Goal: Transaction & Acquisition: Purchase product/service

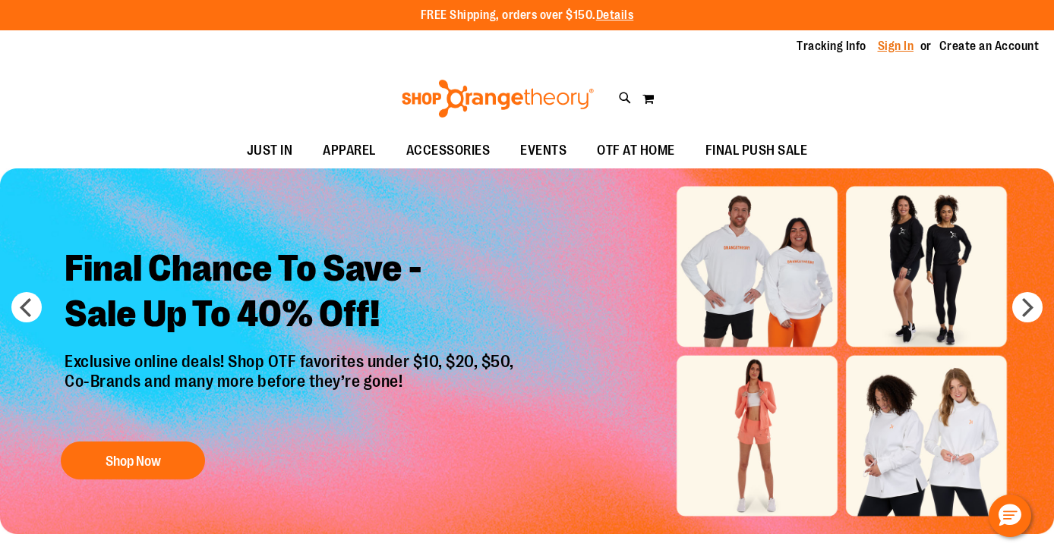
click at [896, 46] on link "Sign In" at bounding box center [895, 46] width 36 height 17
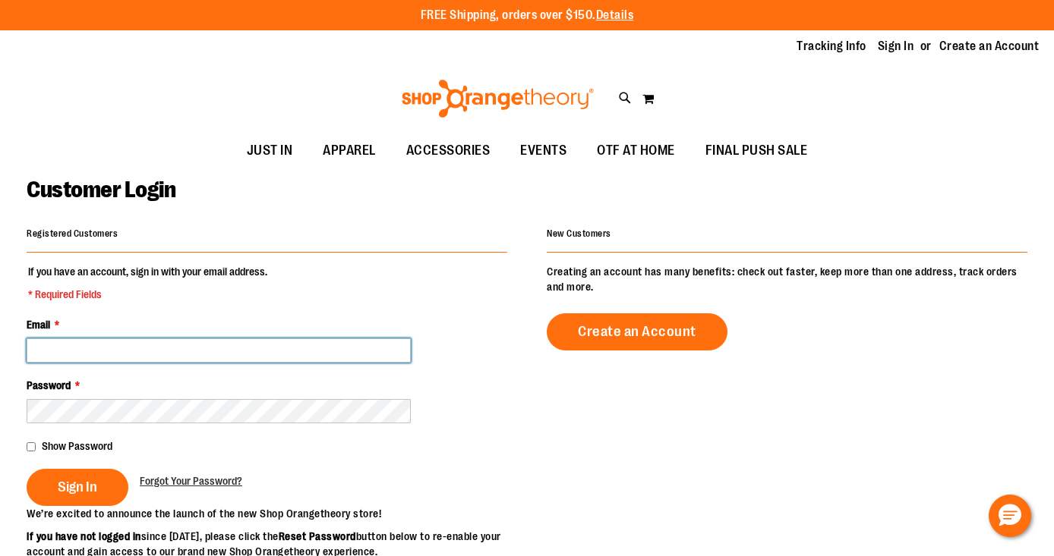
type input "**********"
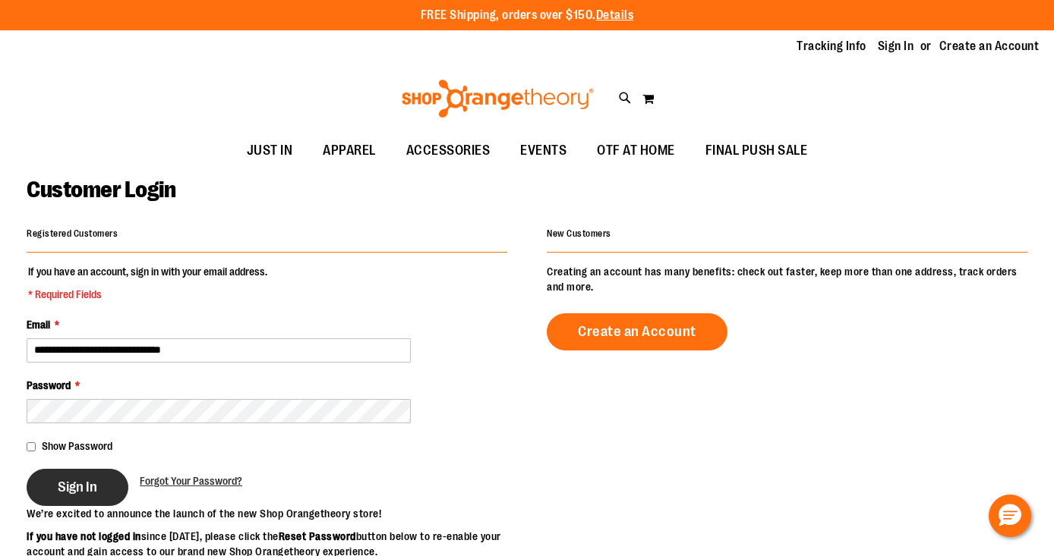
click at [80, 493] on span "Sign In" at bounding box center [77, 487] width 39 height 17
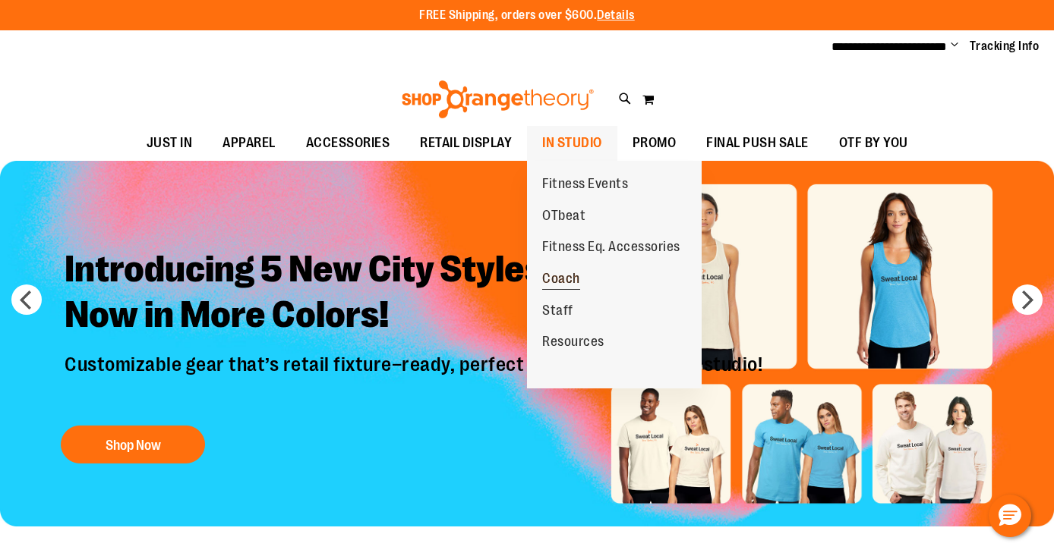
click at [564, 277] on span "Coach" at bounding box center [561, 280] width 38 height 19
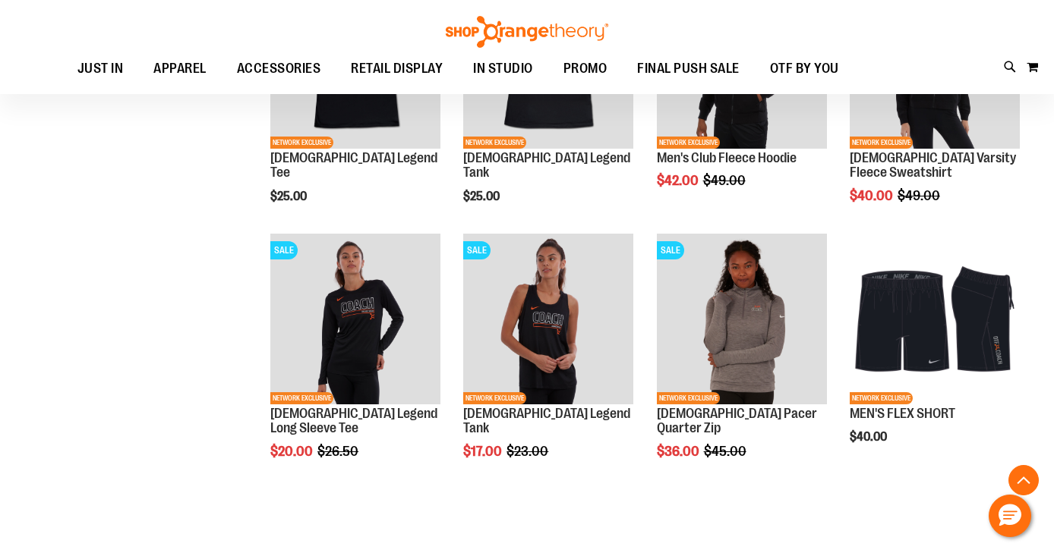
scroll to position [1107, 0]
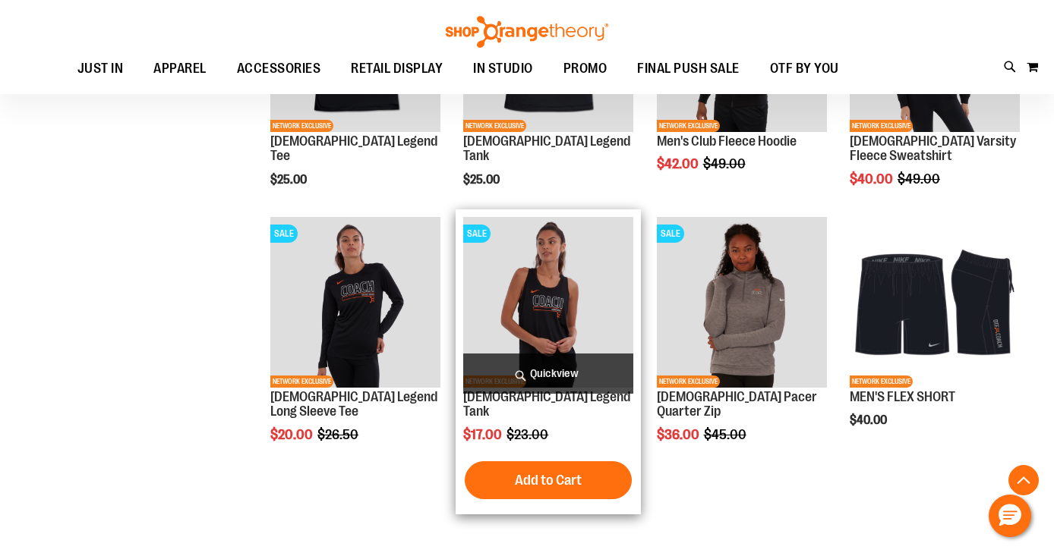
click at [536, 377] on span "Quickview" at bounding box center [548, 374] width 170 height 40
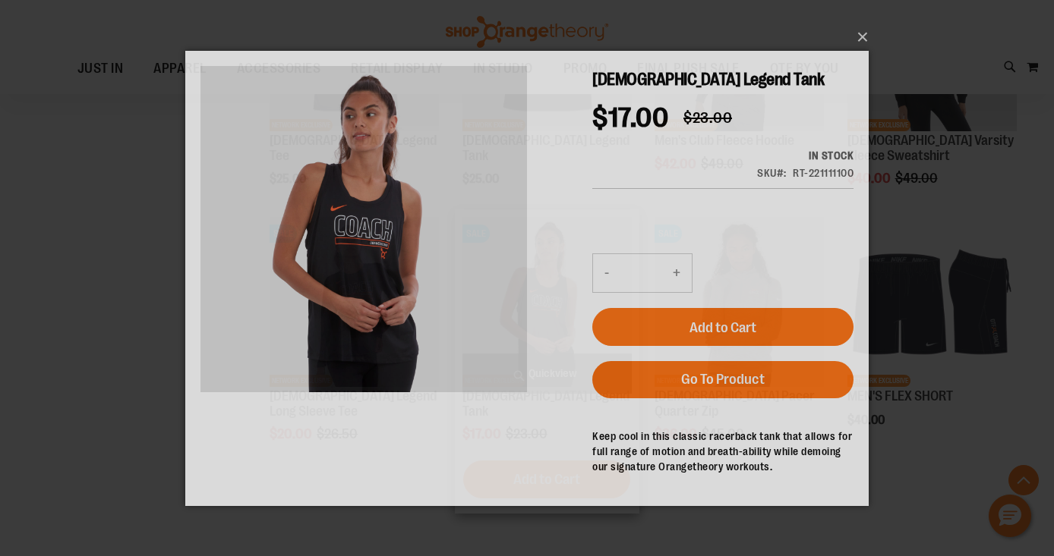
scroll to position [0, 0]
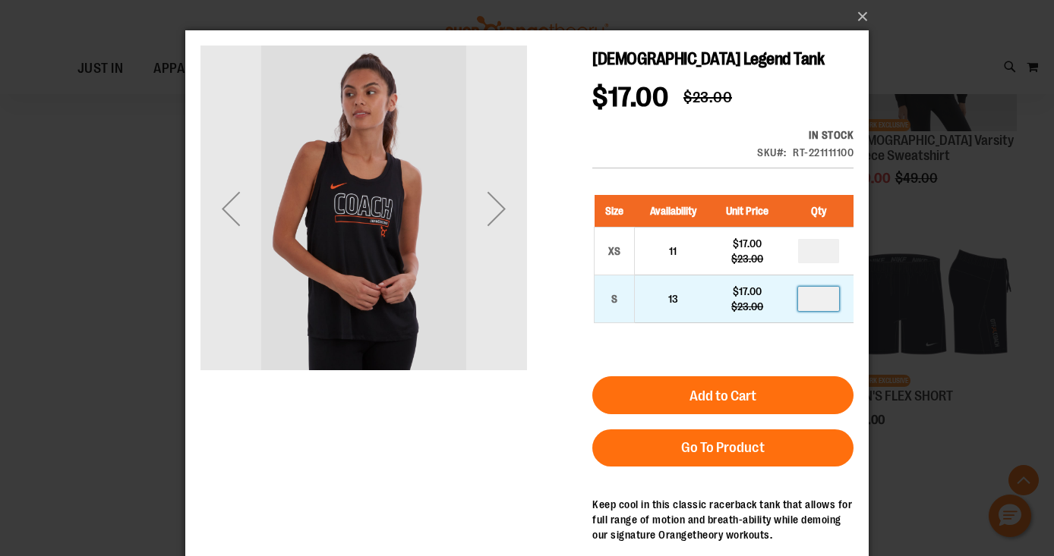
click at [818, 301] on input "number" at bounding box center [818, 299] width 41 height 24
type input "*"
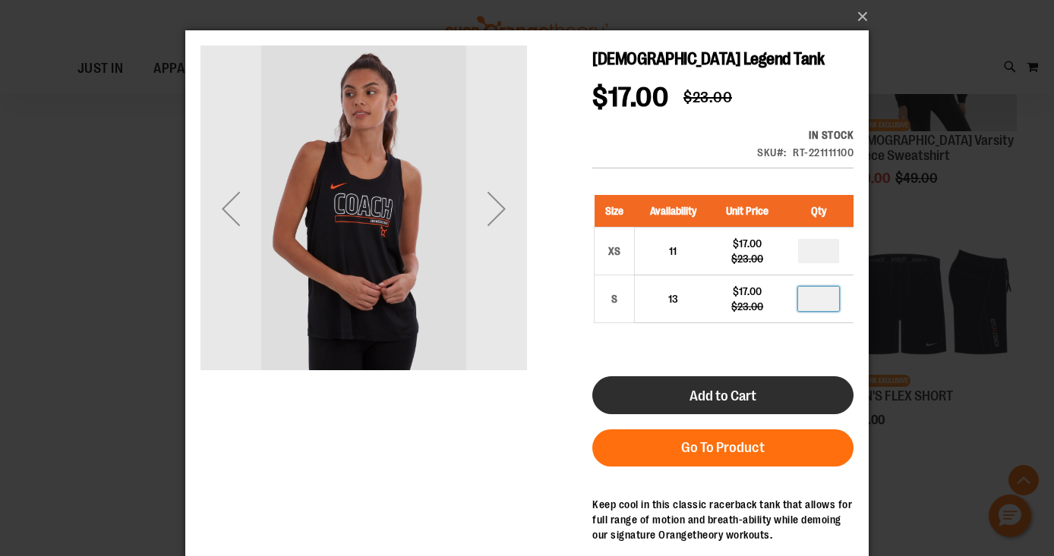
click at [757, 398] on button "Add to Cart" at bounding box center [722, 395] width 261 height 38
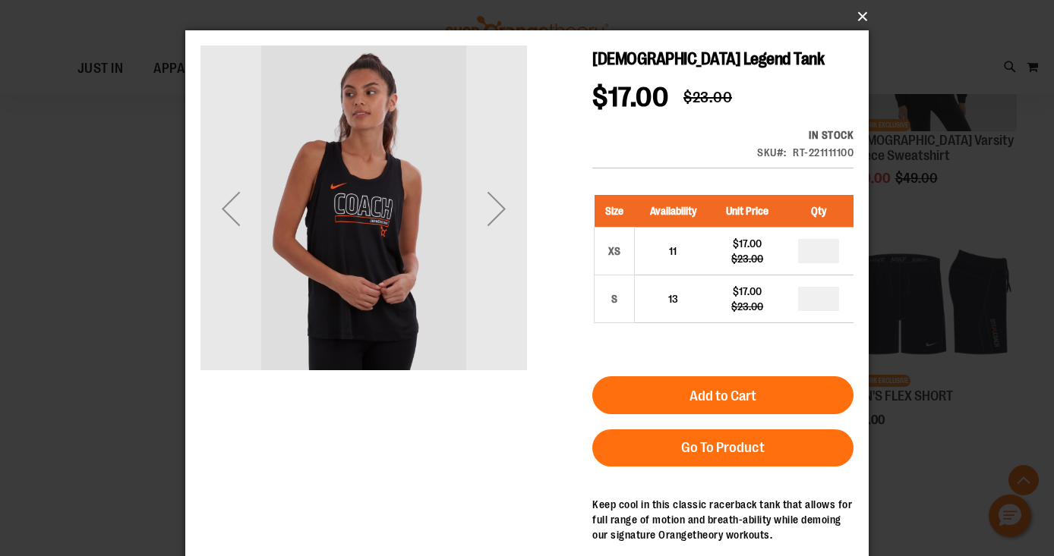
click at [861, 20] on button "×" at bounding box center [531, 16] width 683 height 33
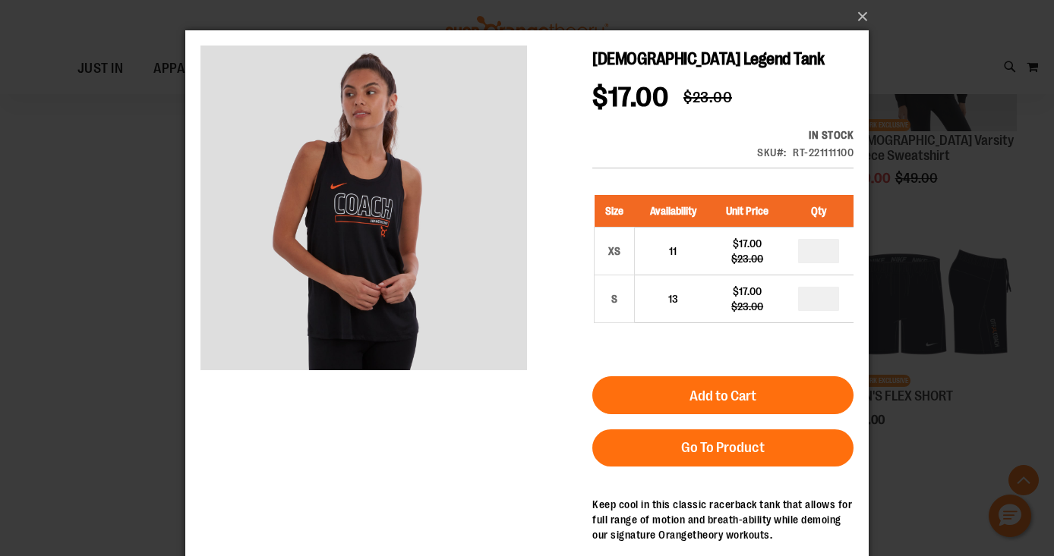
click at [93, 407] on div "×" at bounding box center [527, 278] width 1054 height 556
click at [856, 13] on button "×" at bounding box center [531, 16] width 683 height 33
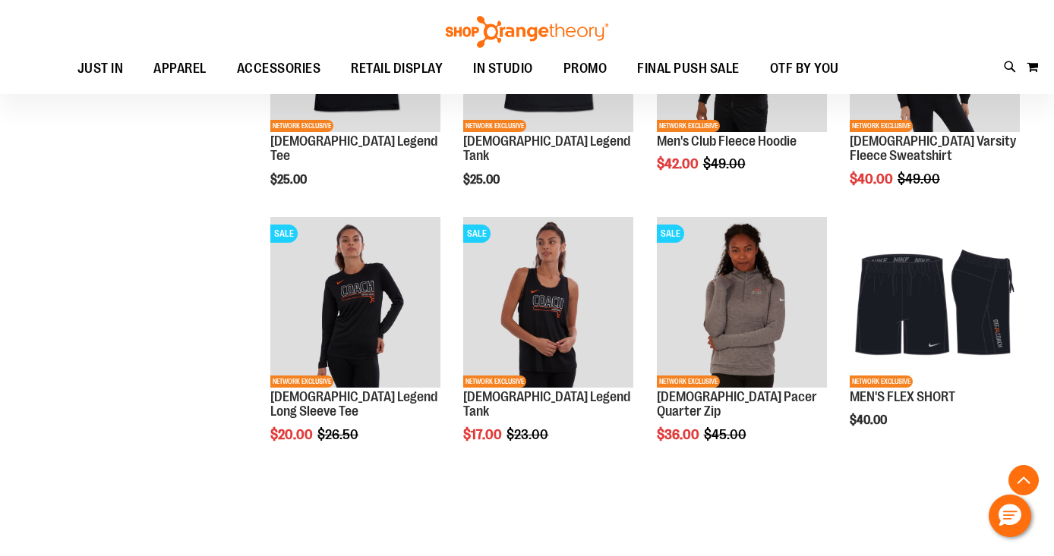
scroll to position [62, 0]
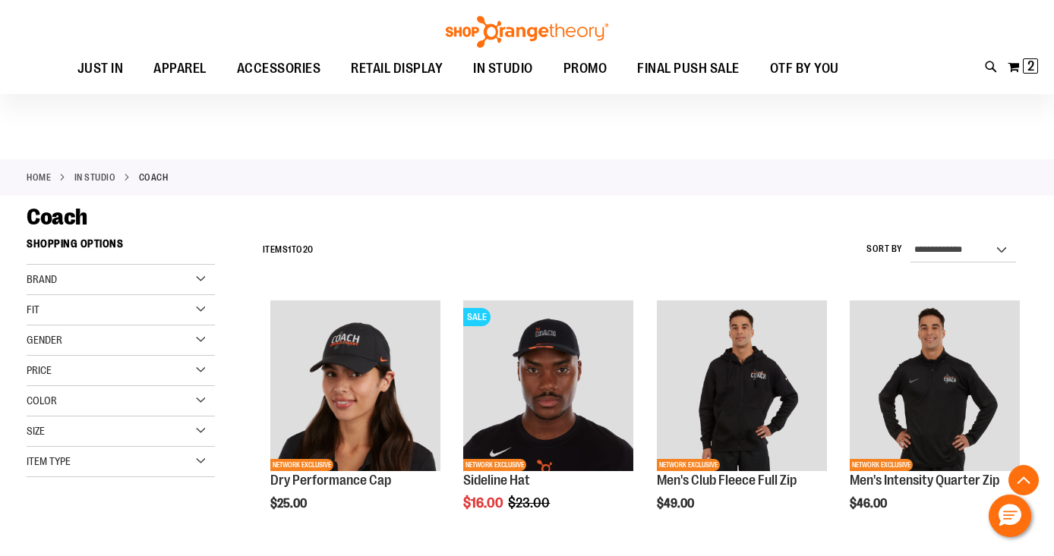
scroll to position [1123, 0]
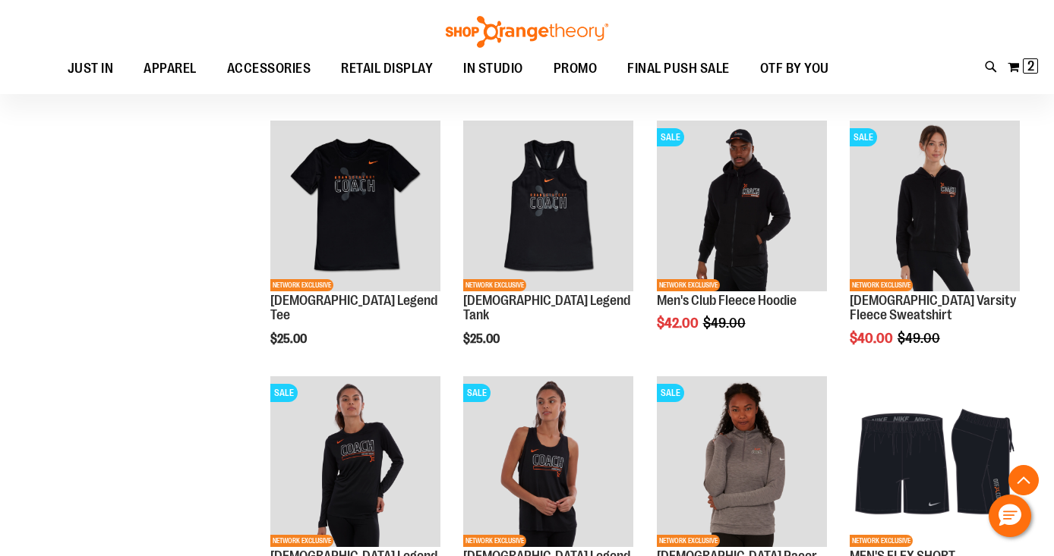
scroll to position [1121, 0]
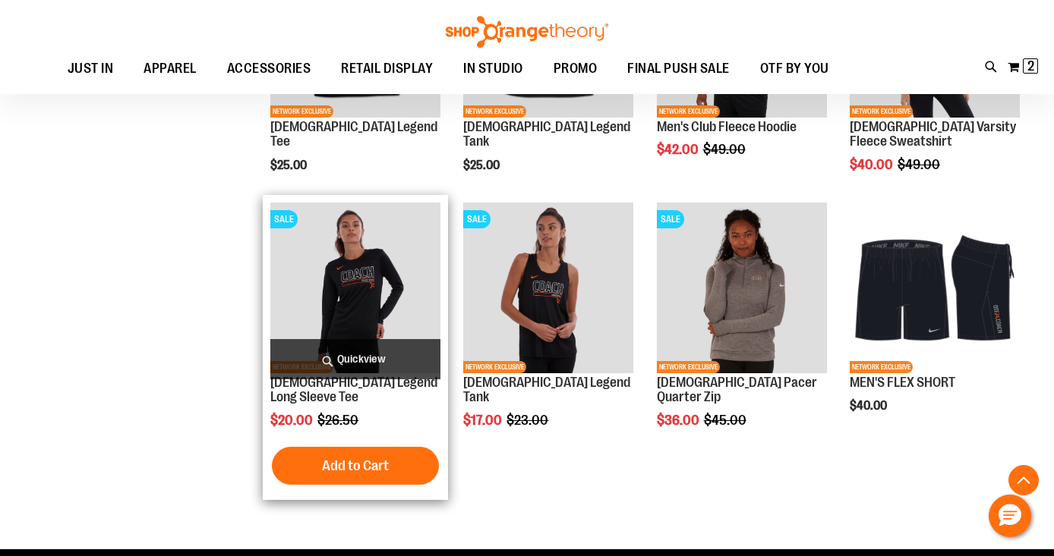
click at [371, 362] on span "Quickview" at bounding box center [355, 359] width 170 height 40
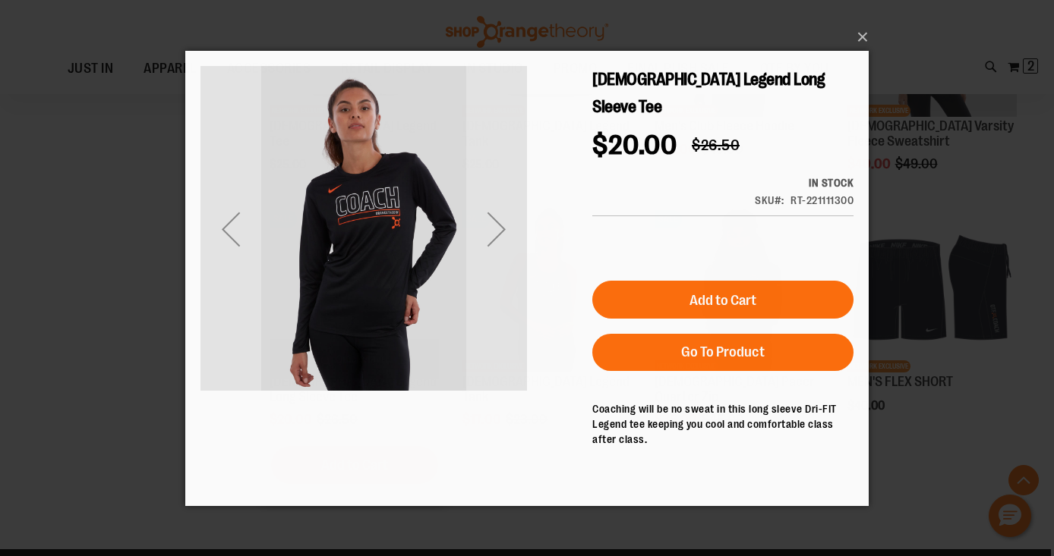
scroll to position [0, 0]
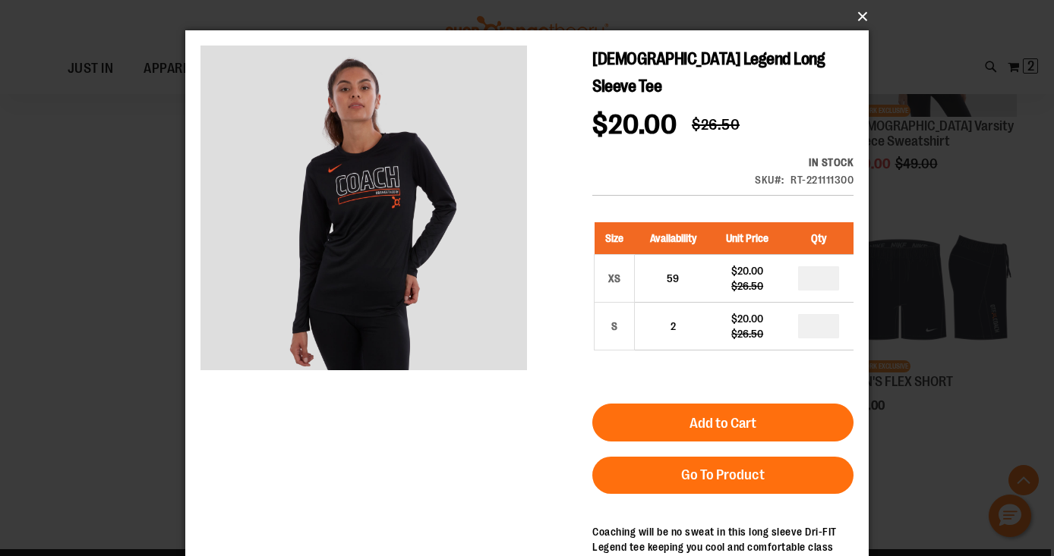
click at [858, 12] on button "×" at bounding box center [531, 16] width 683 height 33
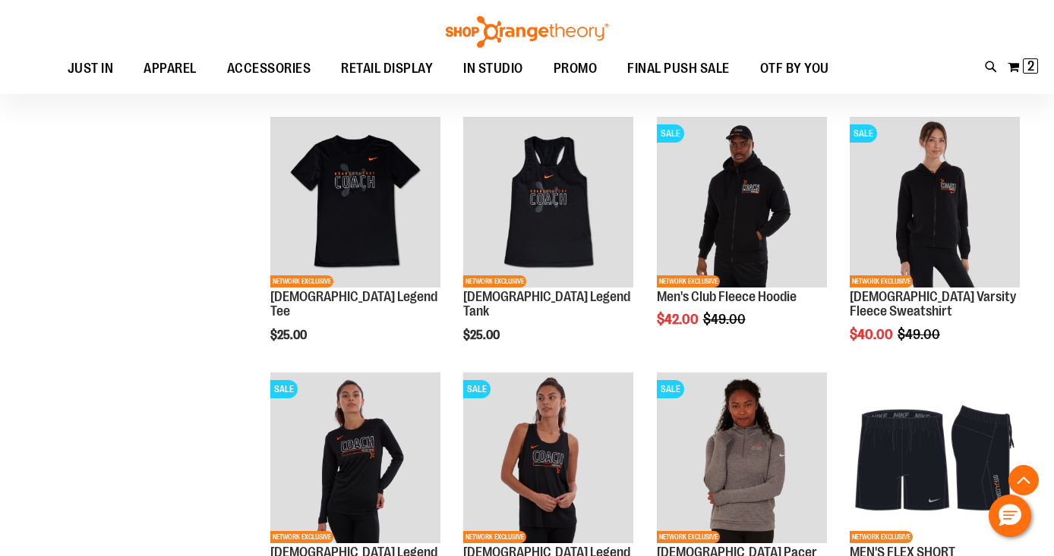
scroll to position [943, 0]
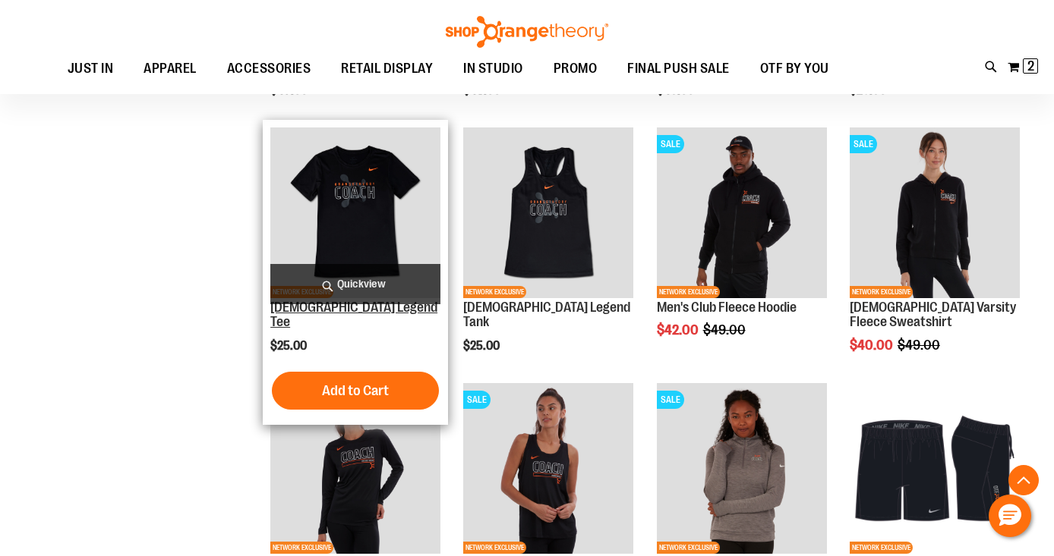
scroll to position [948, 0]
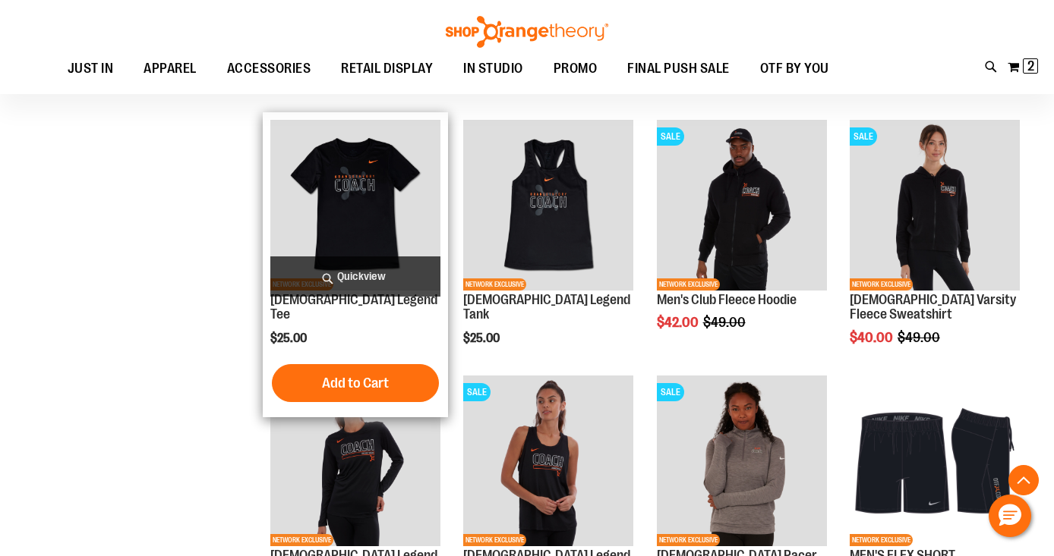
click at [368, 276] on span "Quickview" at bounding box center [355, 277] width 170 height 40
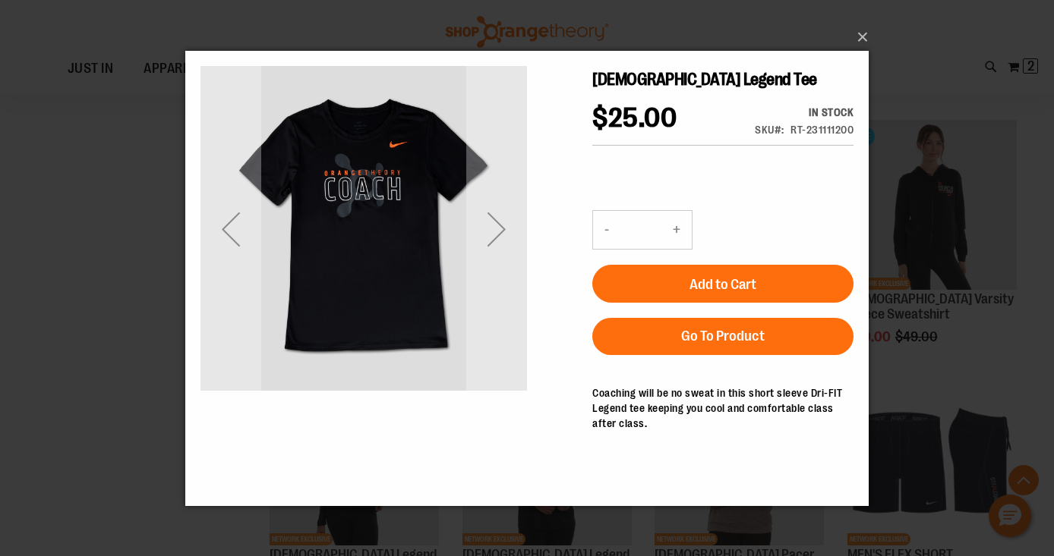
scroll to position [0, 0]
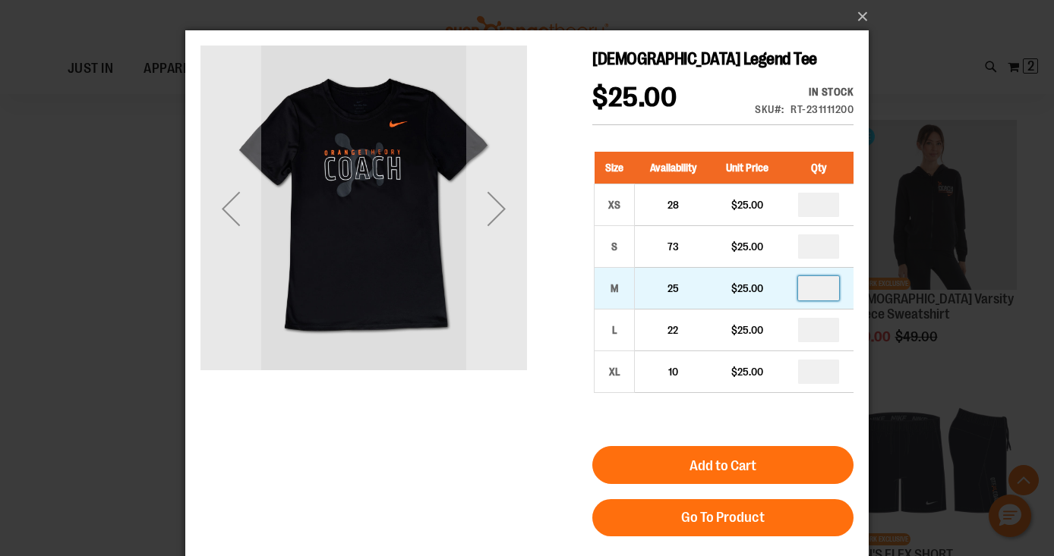
click at [818, 288] on input "number" at bounding box center [818, 288] width 41 height 24
type input "*"
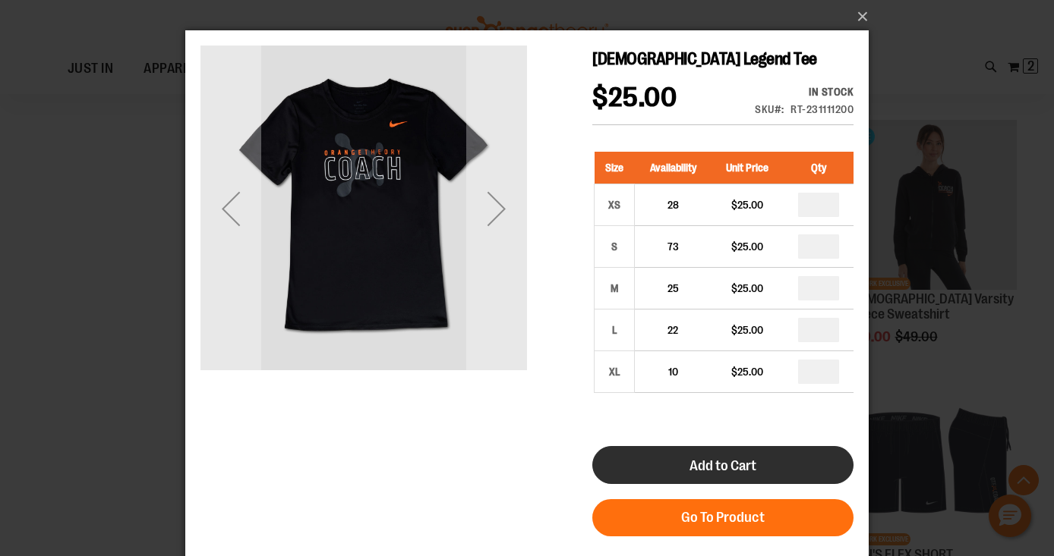
click at [739, 472] on span "Add to Cart" at bounding box center [722, 466] width 67 height 17
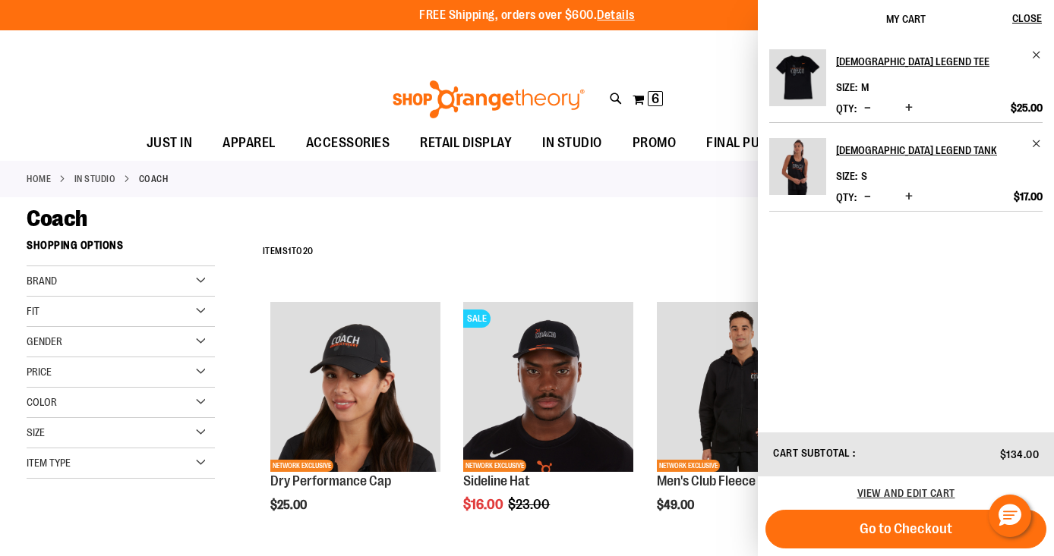
click at [226, 509] on div "Recently Ordered Last Ordered Items Add to Cart Ladies Legend Long Sleeve Tee A…" at bounding box center [131, 524] width 209 height 30
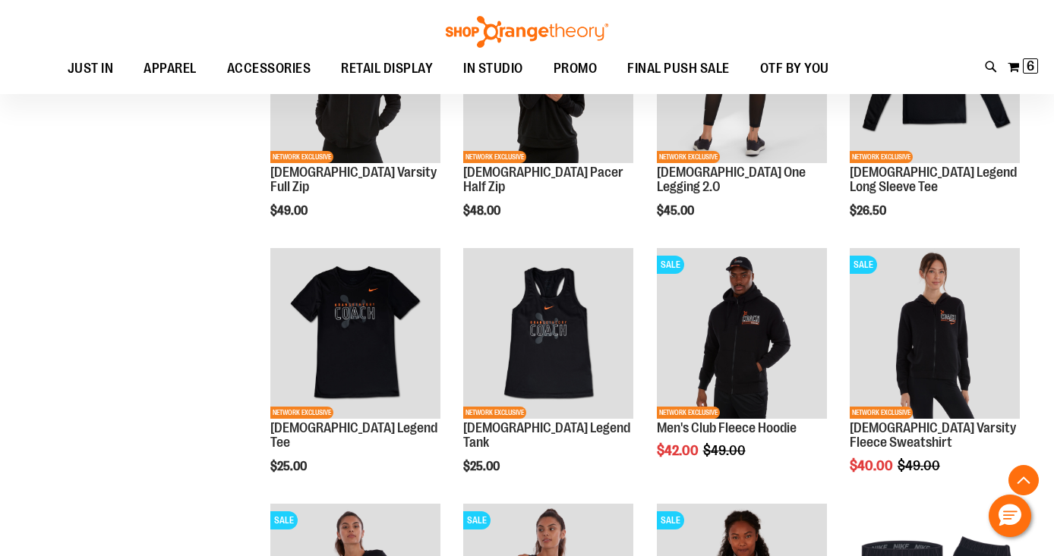
scroll to position [821, 0]
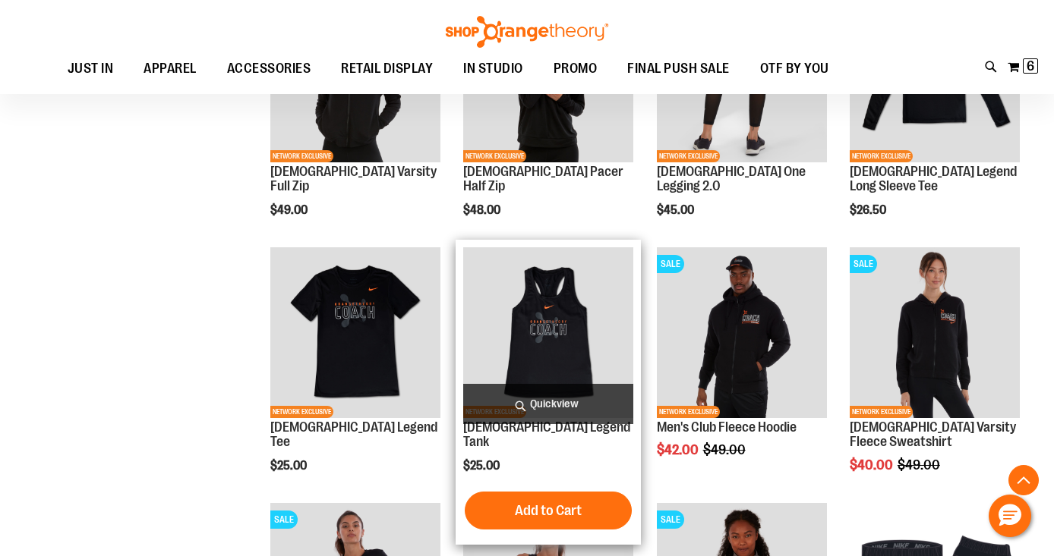
click at [598, 402] on span "Quickview" at bounding box center [548, 404] width 170 height 40
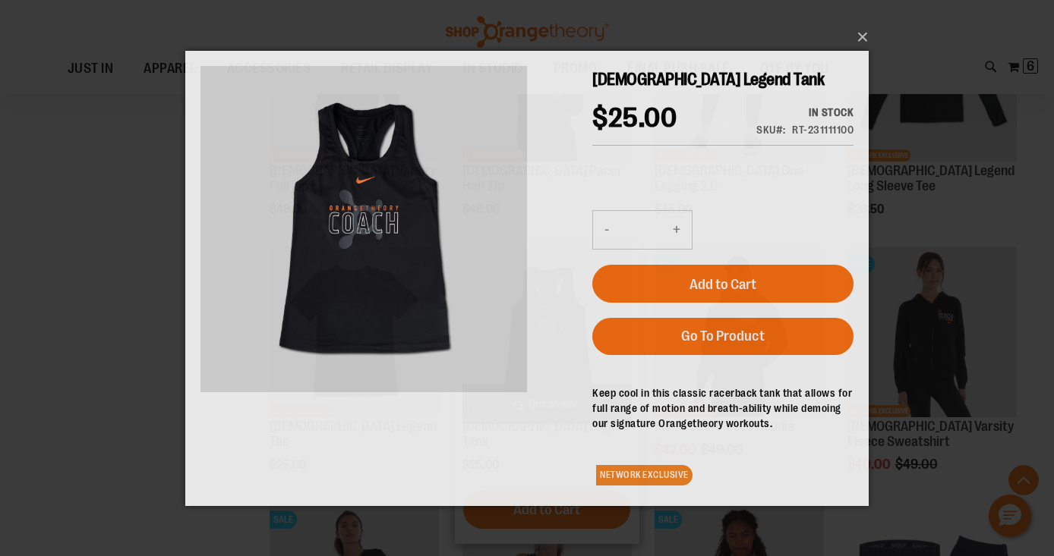
scroll to position [0, 0]
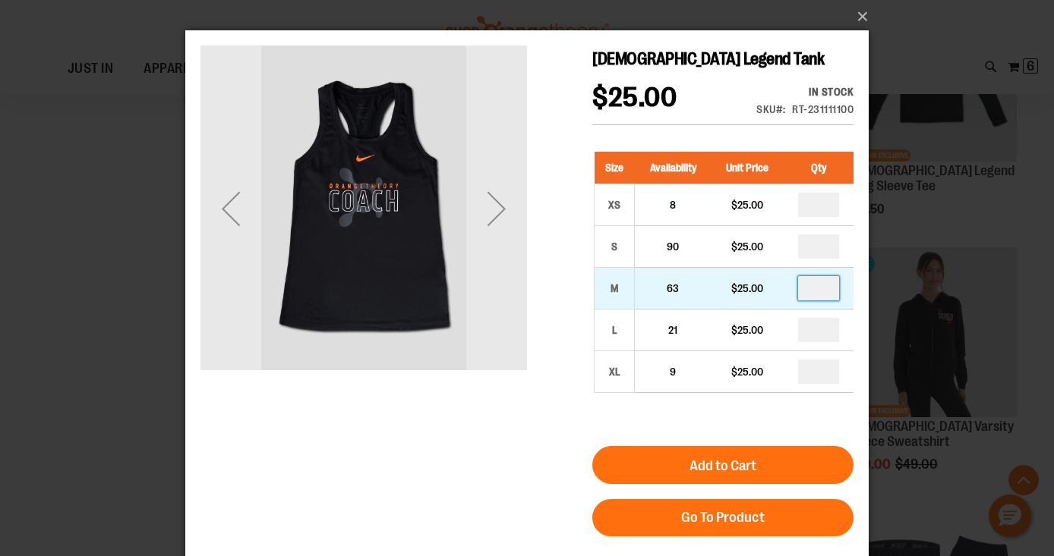
click at [822, 291] on input "number" at bounding box center [818, 288] width 41 height 24
type input "*"
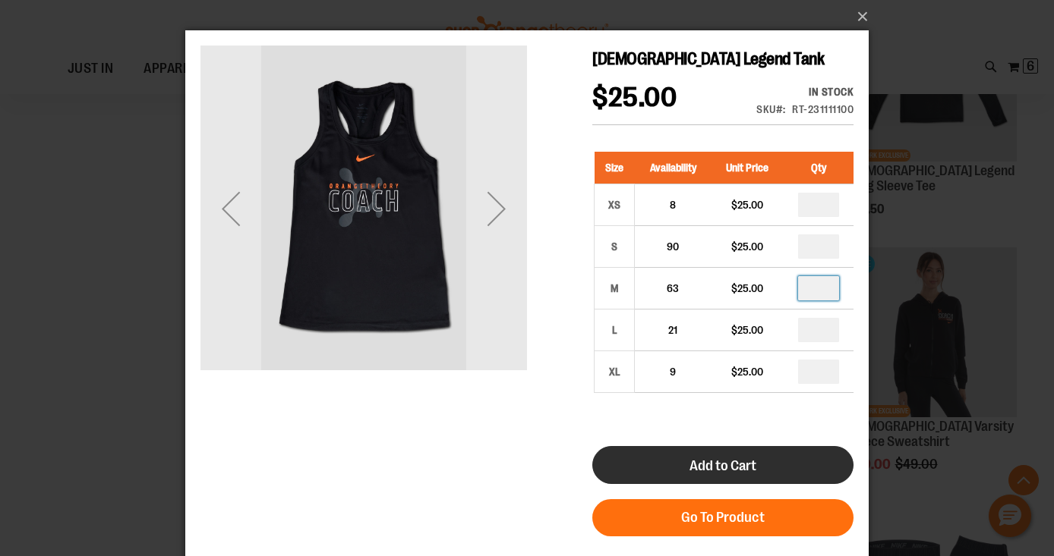
click at [740, 474] on button "Add to Cart" at bounding box center [722, 465] width 261 height 38
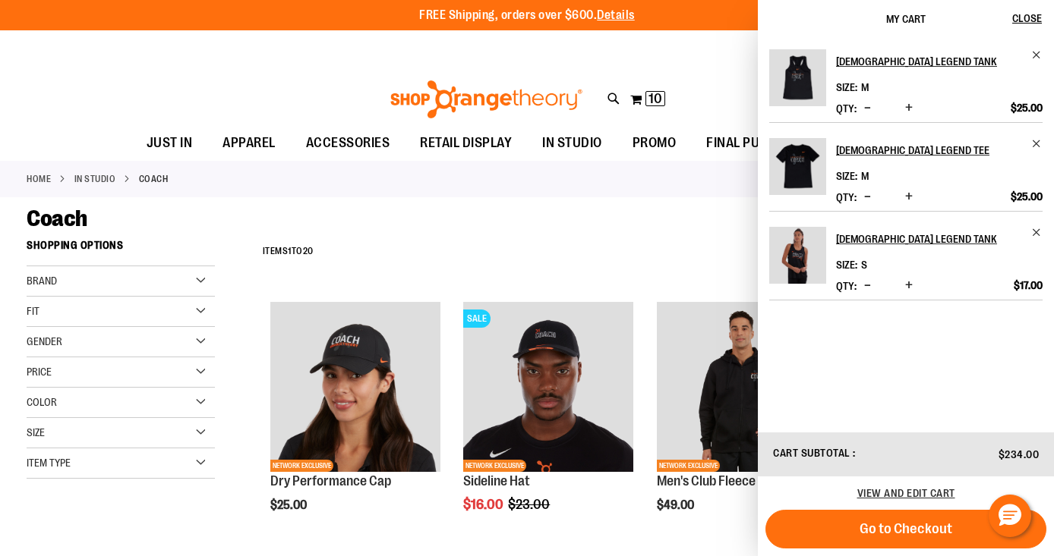
click at [869, 285] on span "Decrease product quantity" at bounding box center [867, 285] width 7 height 15
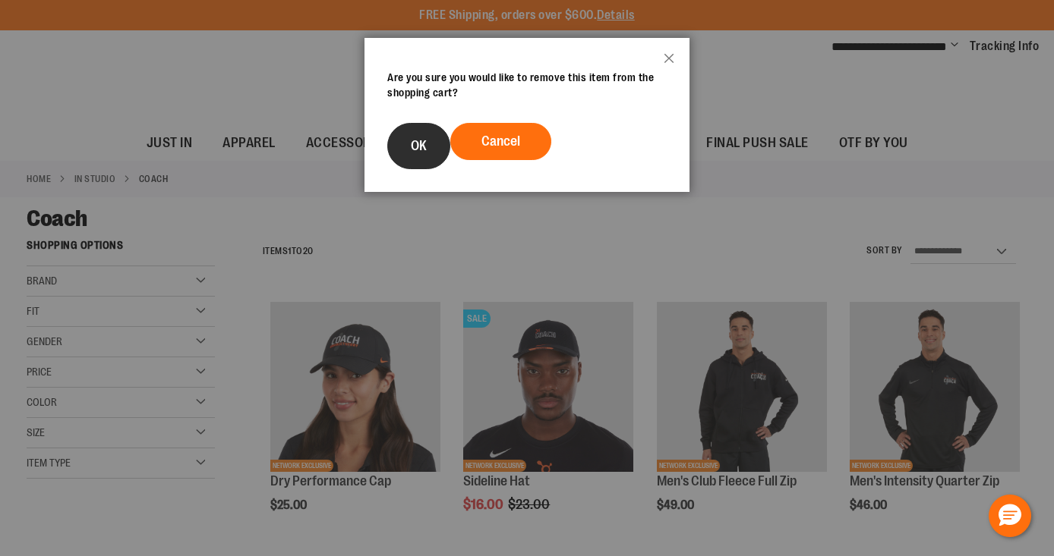
click at [408, 156] on button "OK" at bounding box center [418, 146] width 63 height 46
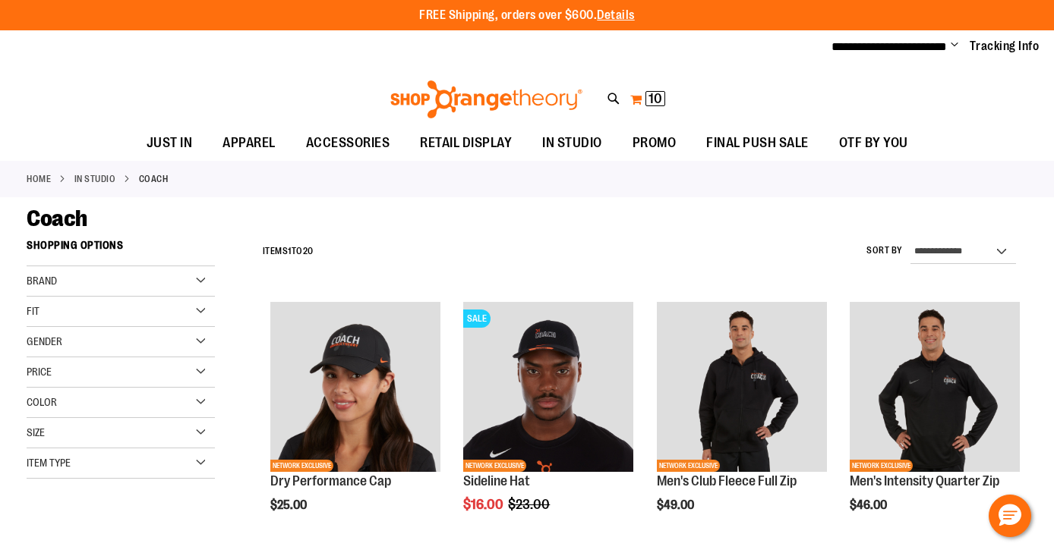
click at [659, 96] on span "10" at bounding box center [655, 98] width 14 height 15
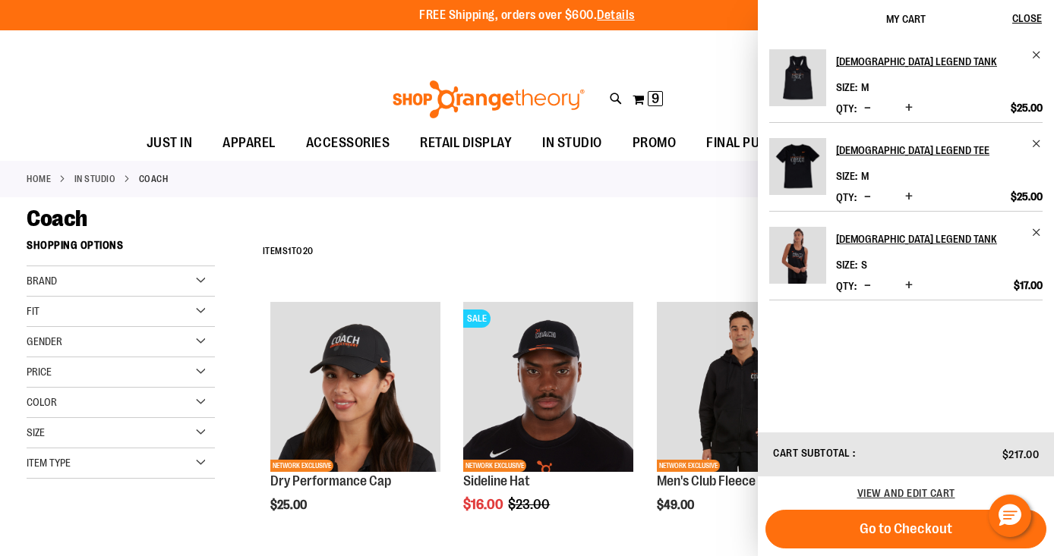
click at [869, 286] on span "Decrease product quantity" at bounding box center [867, 285] width 7 height 15
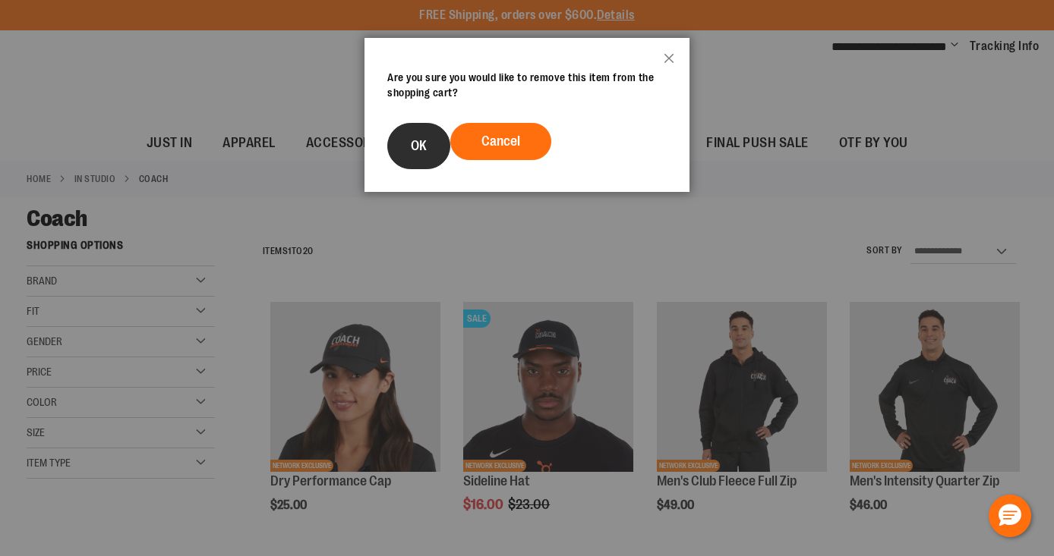
click at [436, 138] on button "OK" at bounding box center [418, 146] width 63 height 46
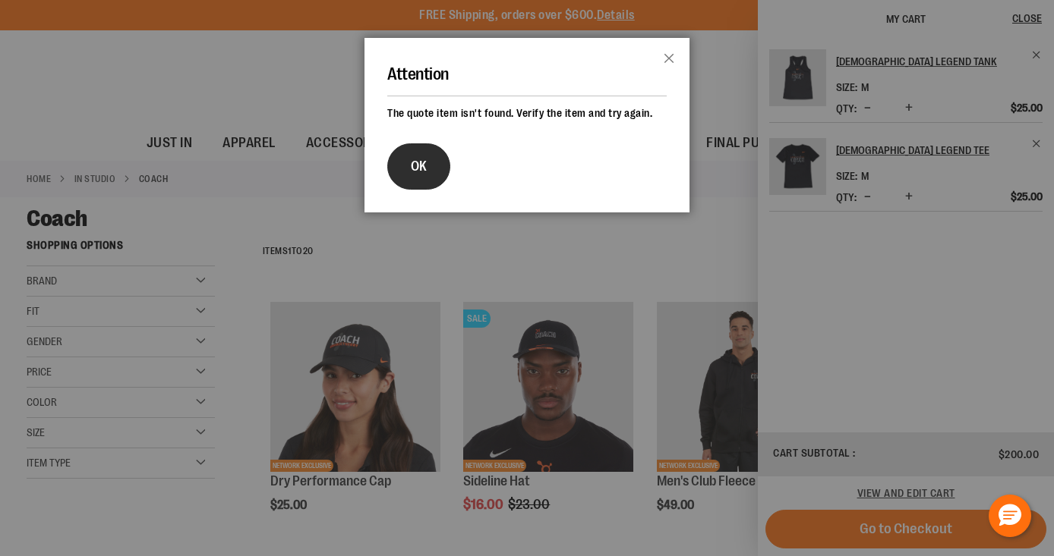
click at [434, 156] on button "OK" at bounding box center [418, 166] width 63 height 46
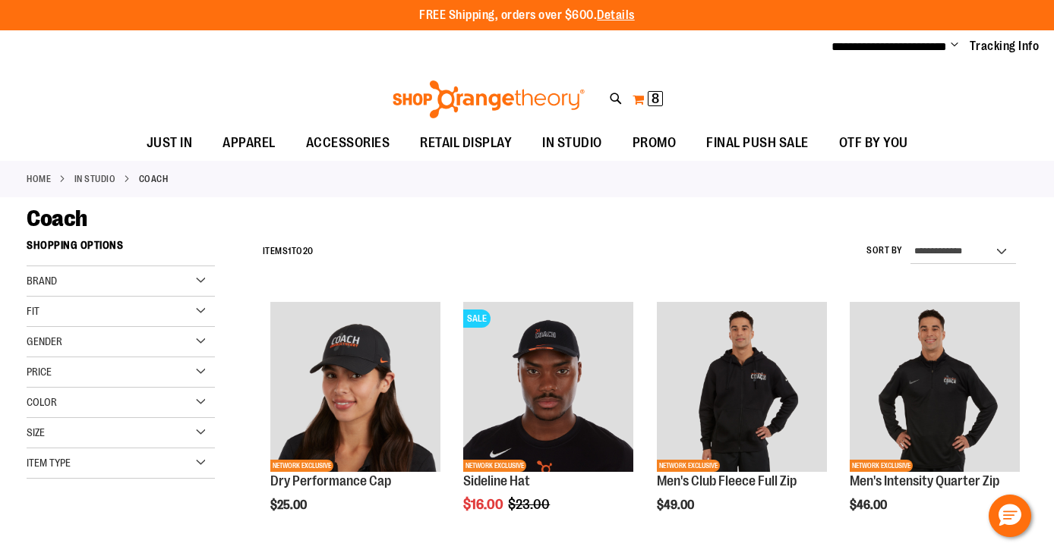
click at [633, 92] on button "My Cart 8 8 items" at bounding box center [648, 99] width 32 height 24
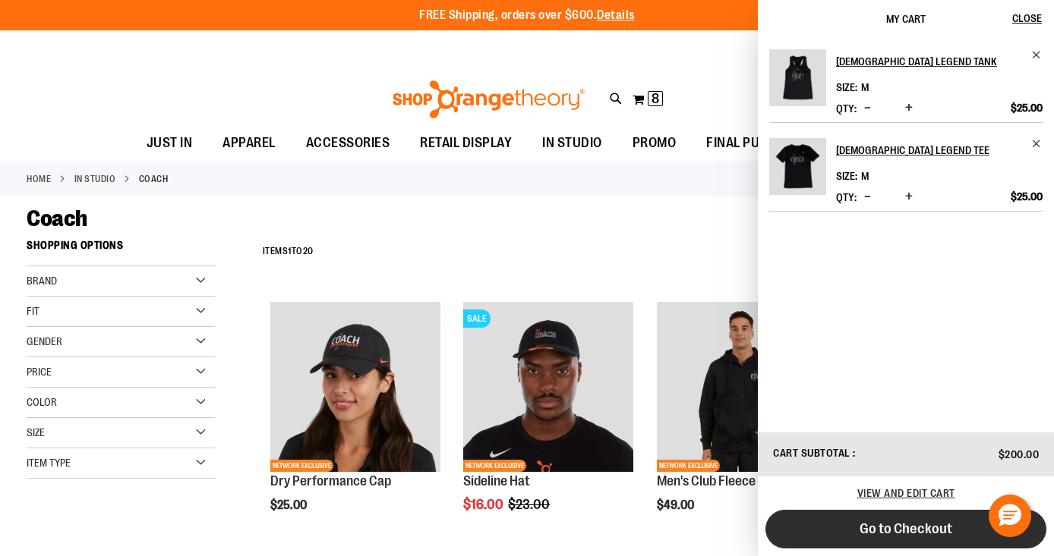
click at [818, 525] on button "Go to Checkout" at bounding box center [905, 529] width 281 height 39
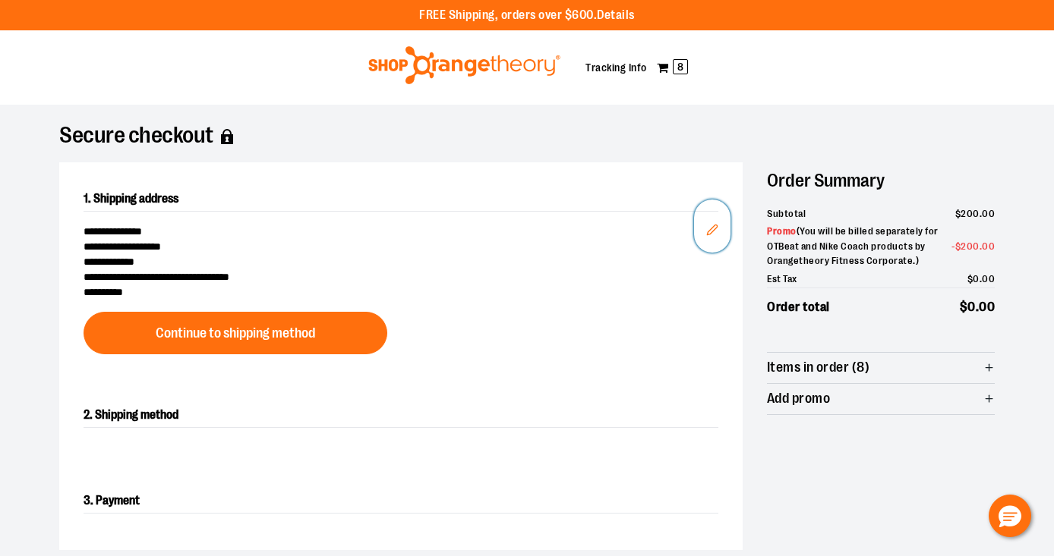
click at [714, 229] on icon "Edit" at bounding box center [712, 230] width 10 height 10
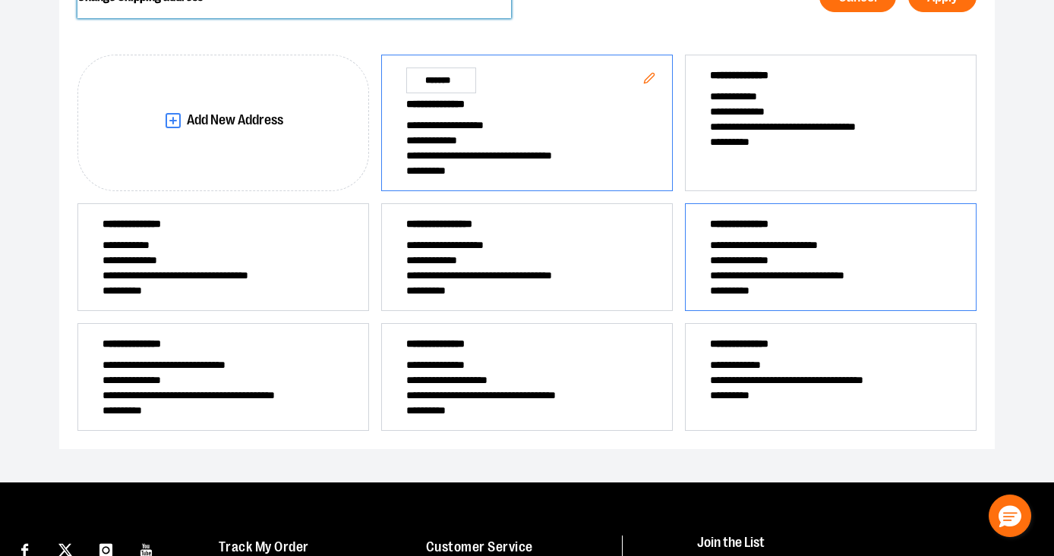
scroll to position [209, 0]
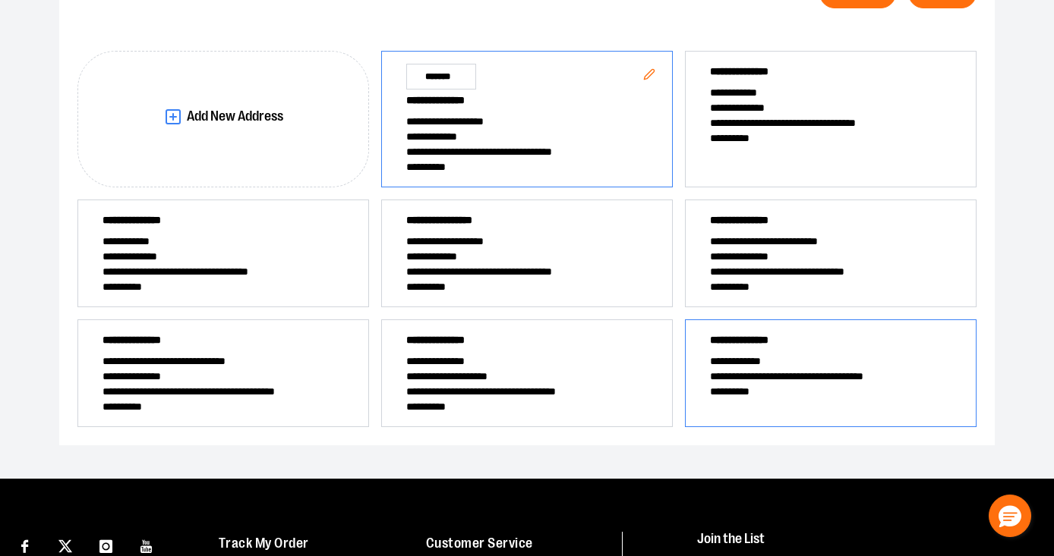
click at [779, 388] on span "**********" at bounding box center [830, 391] width 241 height 15
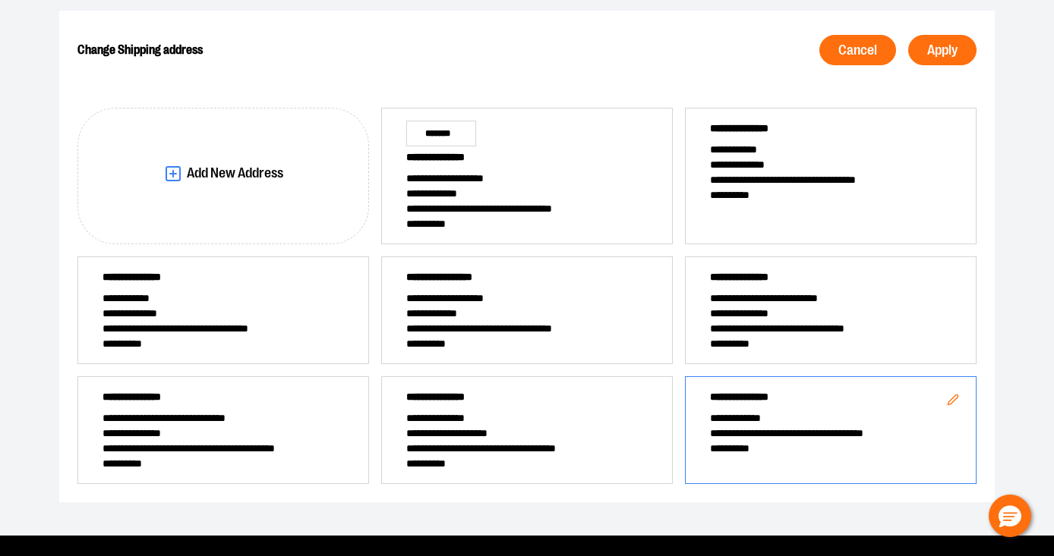
scroll to position [148, 0]
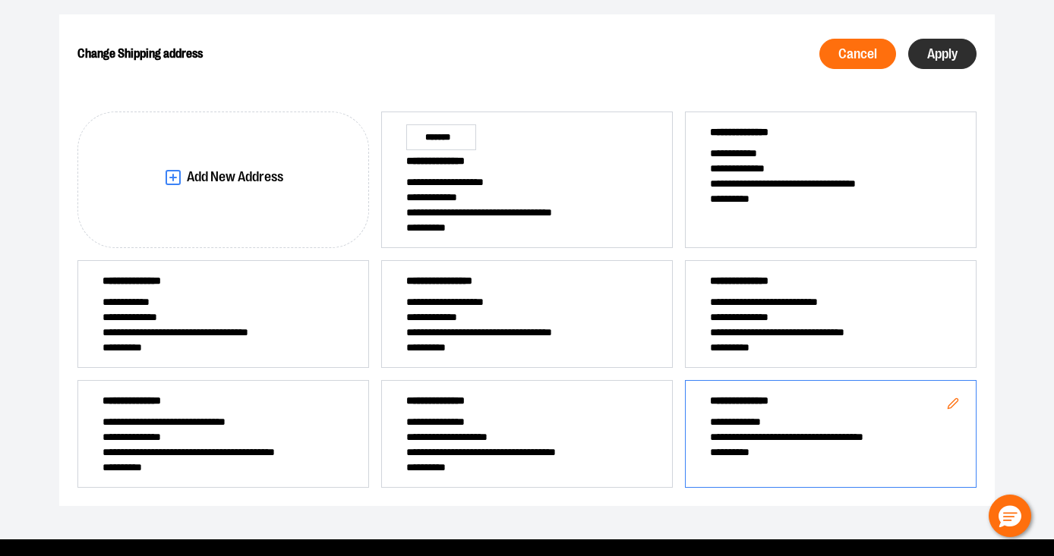
click at [941, 48] on span "Apply" at bounding box center [942, 54] width 30 height 14
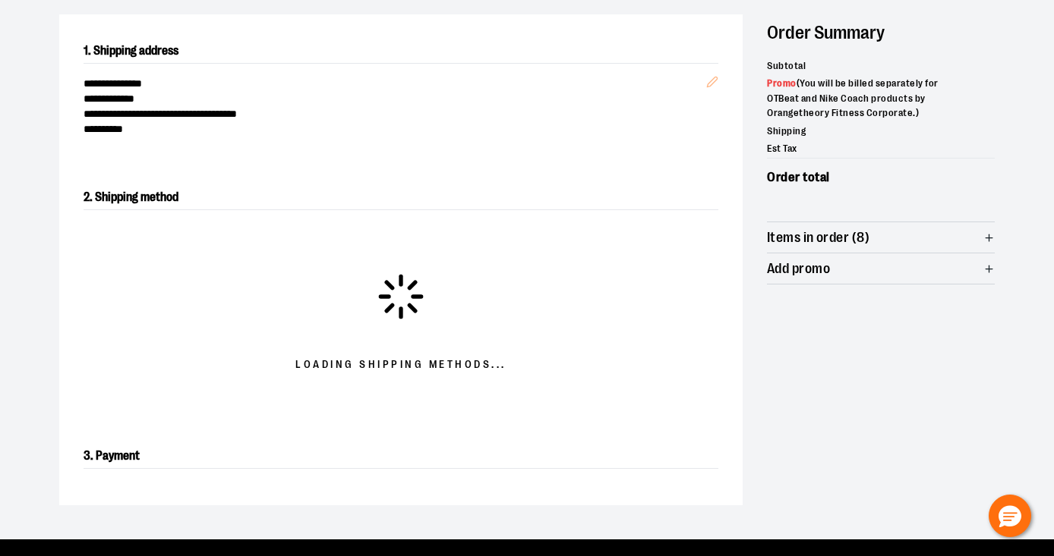
scroll to position [244, 0]
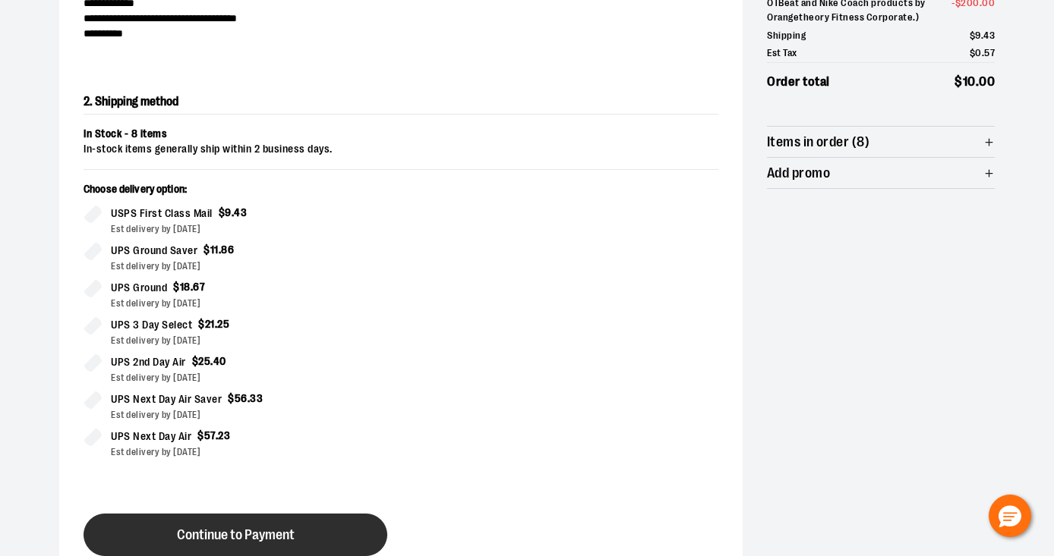
click at [304, 525] on button "Continue to Payment" at bounding box center [235, 535] width 304 height 43
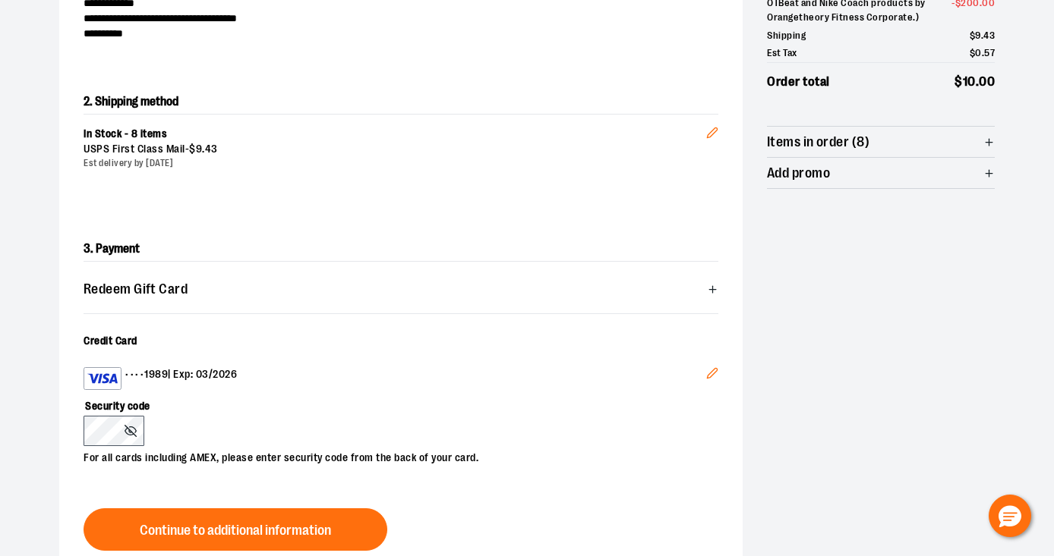
click at [703, 377] on button "Edit" at bounding box center [712, 375] width 36 height 41
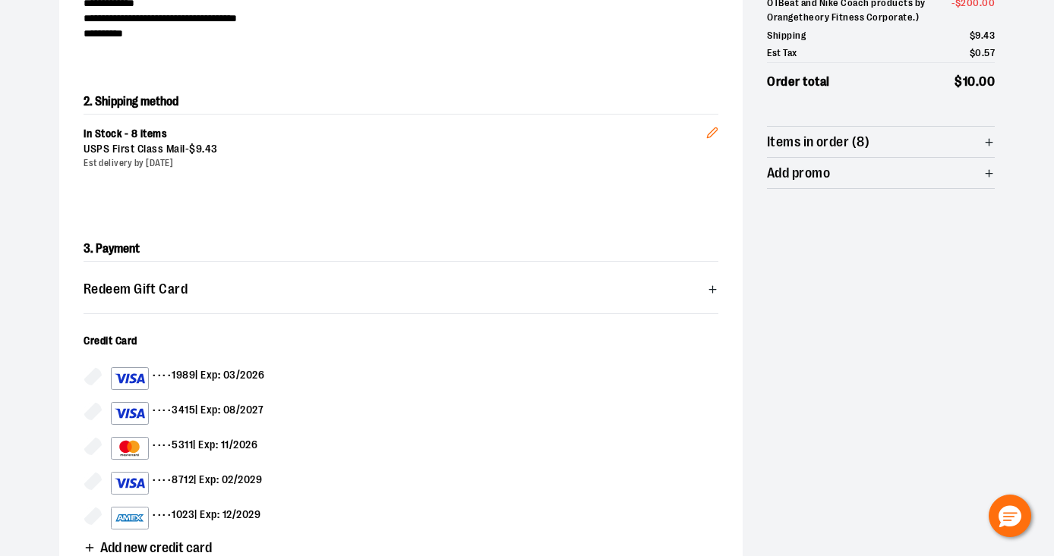
click at [247, 482] on div "•••• 8712 | Exp: 02/2029" at bounding box center [186, 483] width 151 height 23
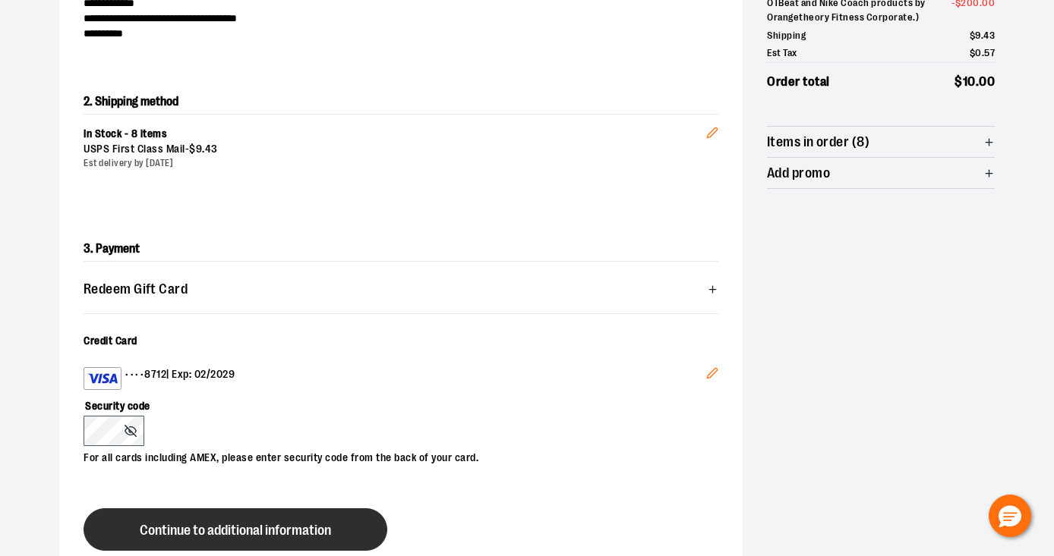
click at [140, 528] on span "Continue to additional information" at bounding box center [235, 531] width 191 height 14
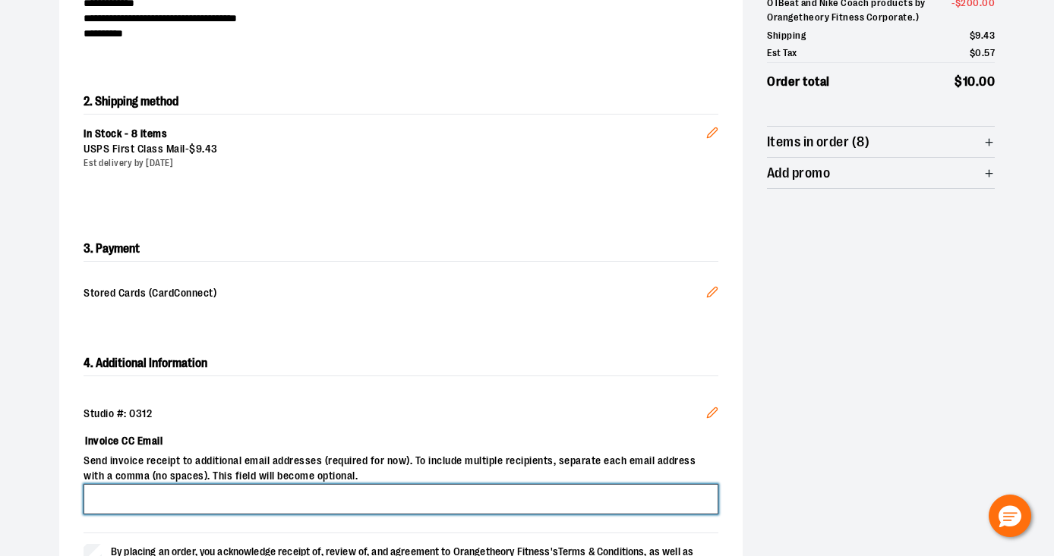
click at [134, 502] on input "Invoice CC Email" at bounding box center [400, 499] width 635 height 30
type input "**********"
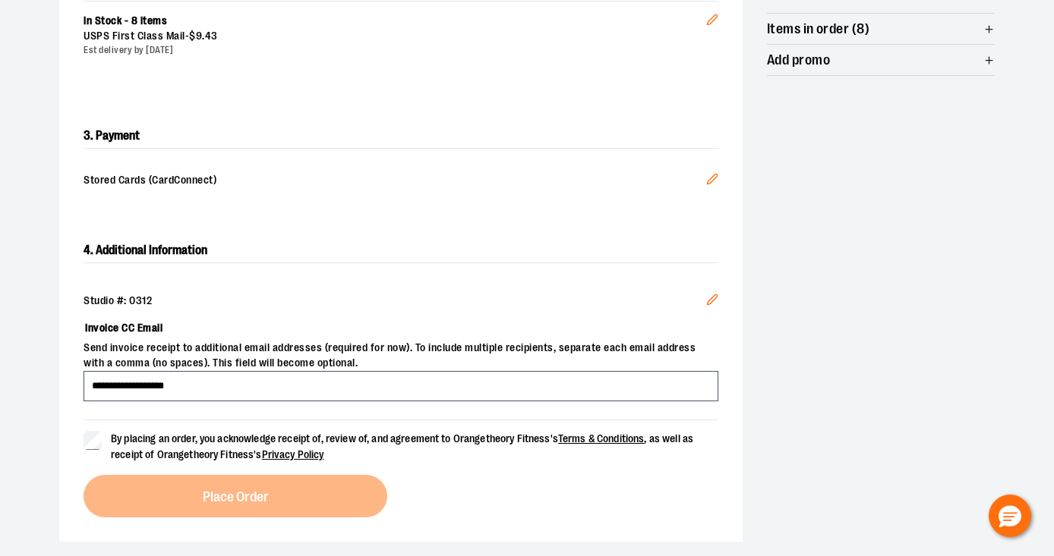
scroll to position [367, 0]
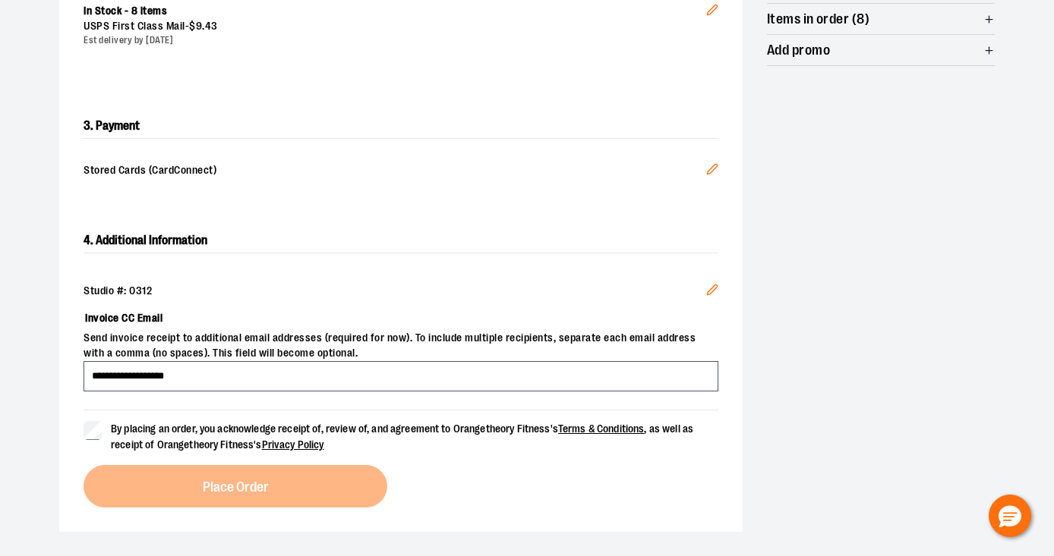
click at [164, 436] on span "By placing an order, you acknowledge receipt of, review of, and agreement to Or…" at bounding box center [414, 437] width 607 height 32
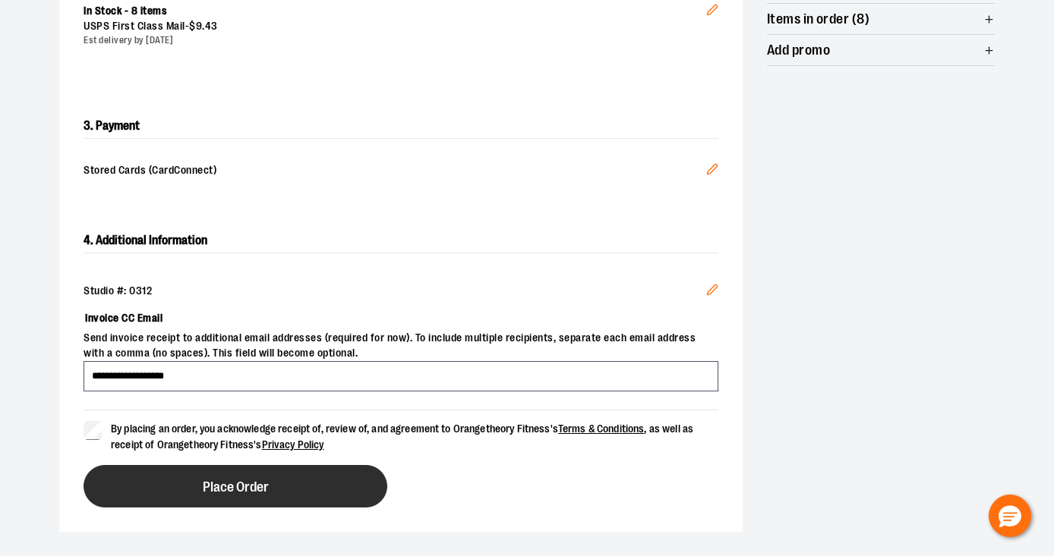
click at [179, 480] on button "Place Order" at bounding box center [235, 486] width 304 height 43
